Goal: Task Accomplishment & Management: Use online tool/utility

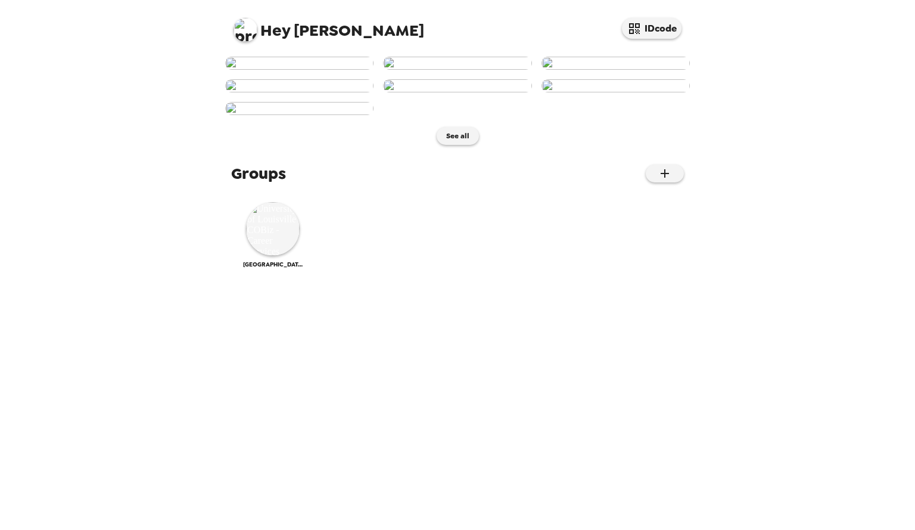
scroll to position [282, 0]
click at [275, 256] on img at bounding box center [273, 229] width 54 height 54
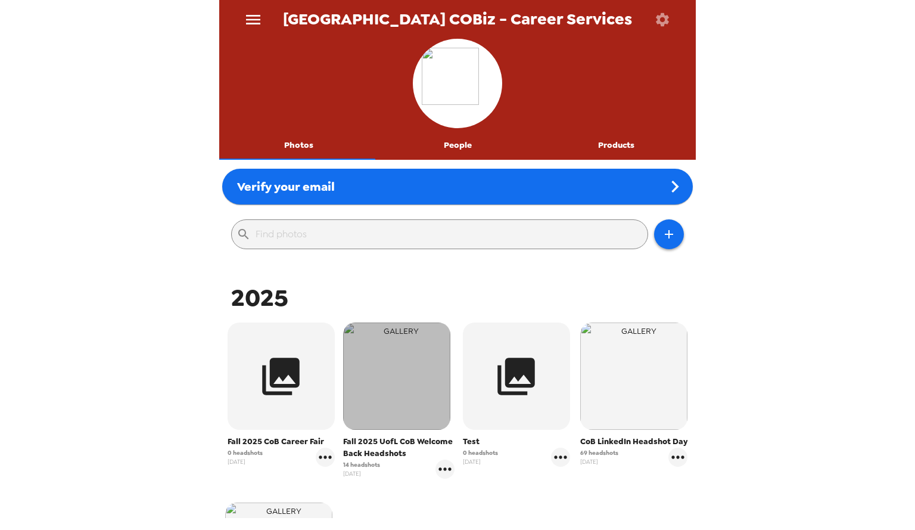
click at [394, 423] on img "button" at bounding box center [396, 375] width 107 height 107
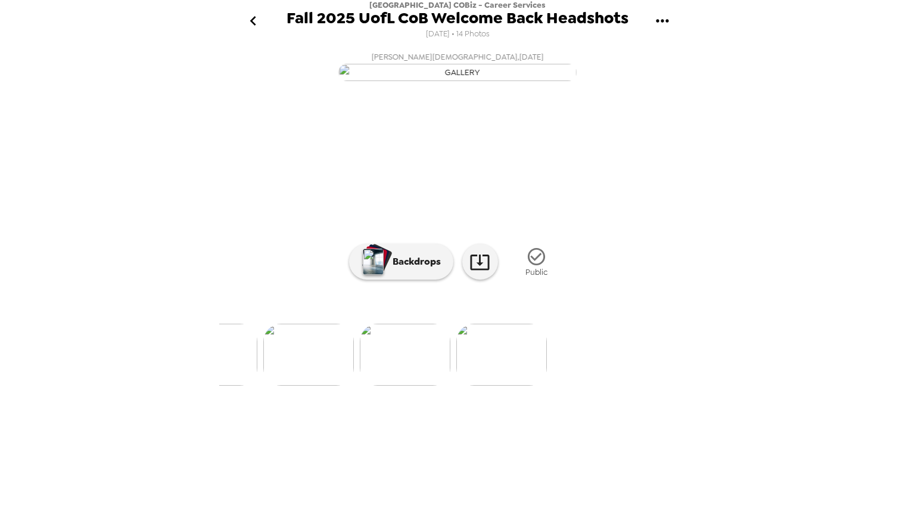
scroll to position [0, 1255]
click at [361, 386] on img at bounding box center [361, 355] width 91 height 62
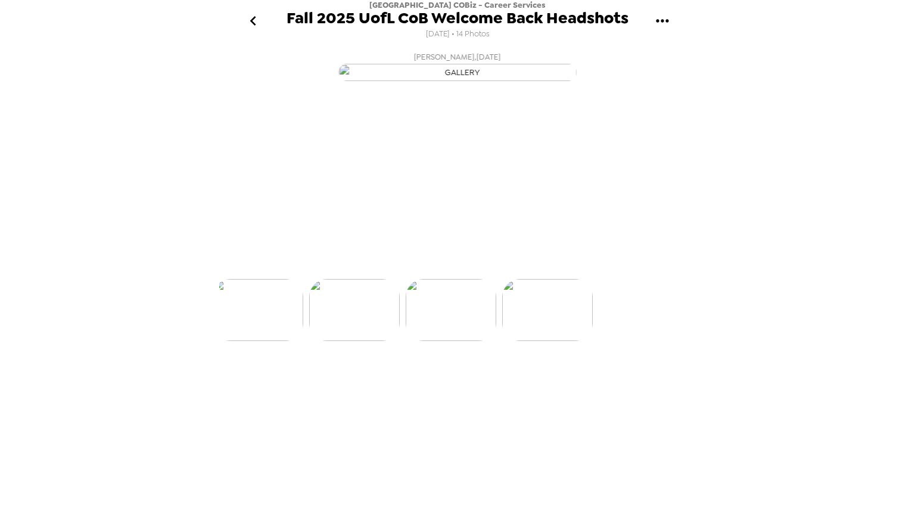
scroll to position [0, 1154]
click at [374, 386] on img at bounding box center [365, 355] width 91 height 62
